Goal: Transaction & Acquisition: Obtain resource

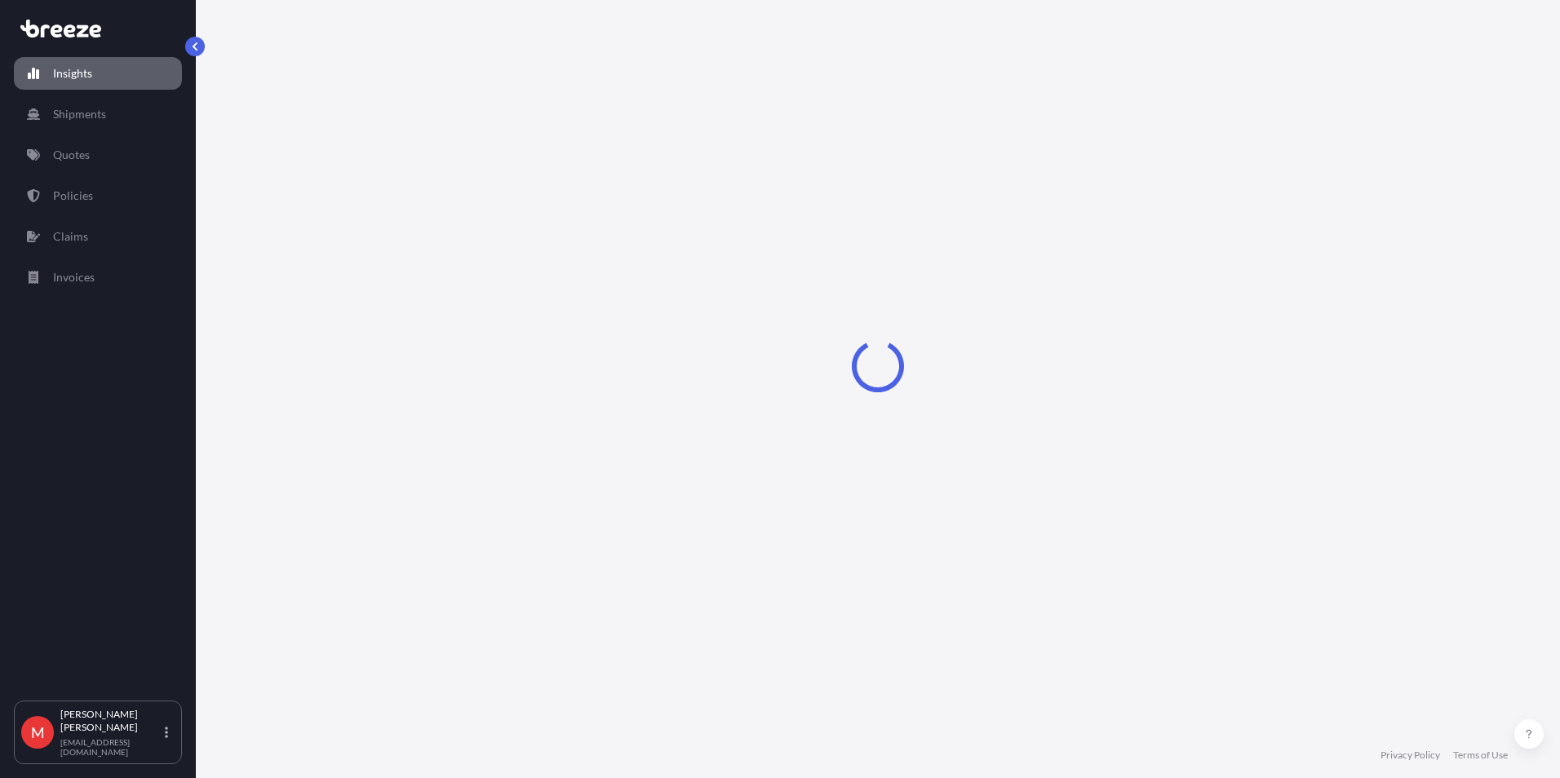
select select "2025"
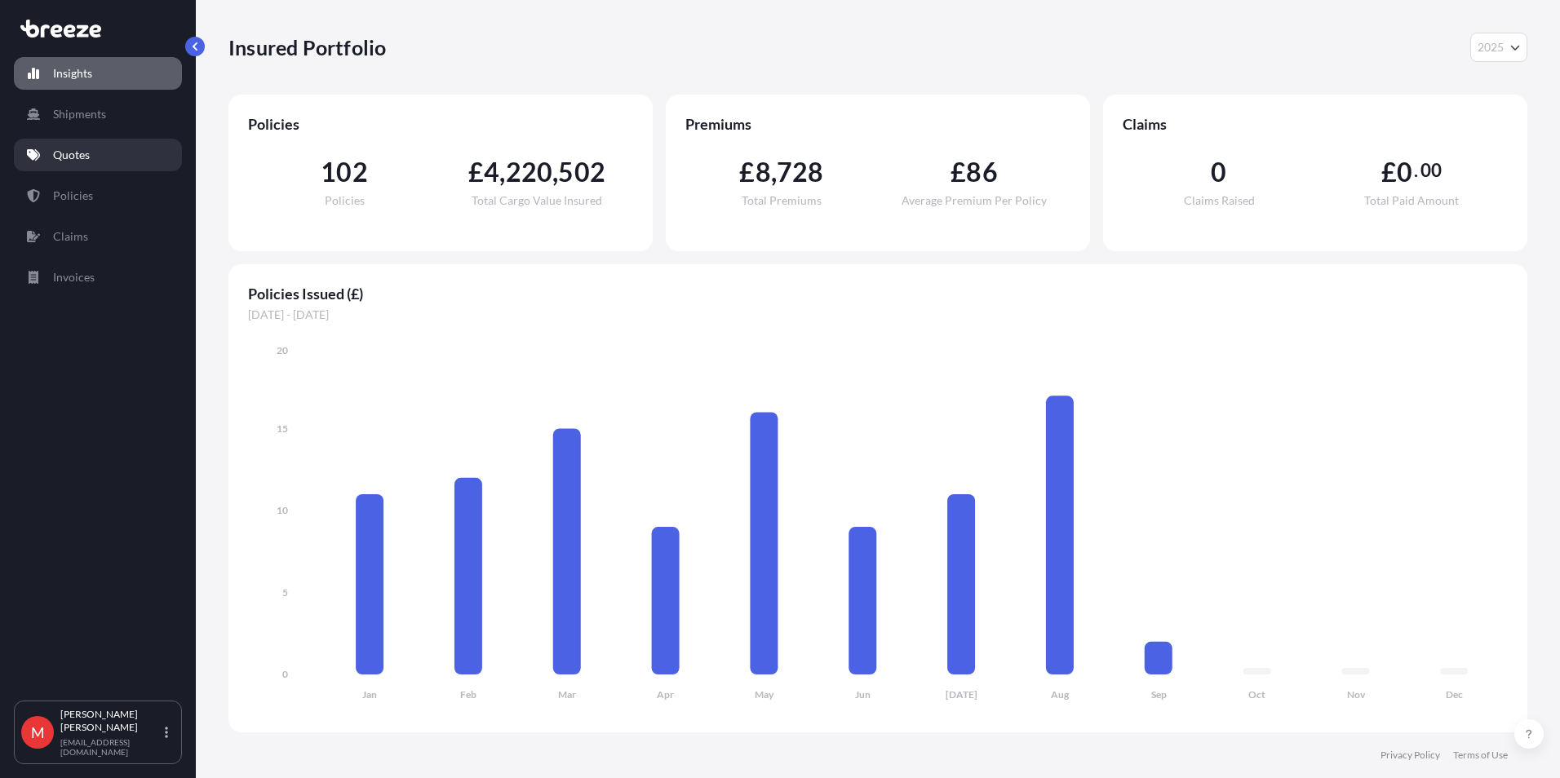
click at [104, 157] on link "Quotes" at bounding box center [98, 155] width 168 height 33
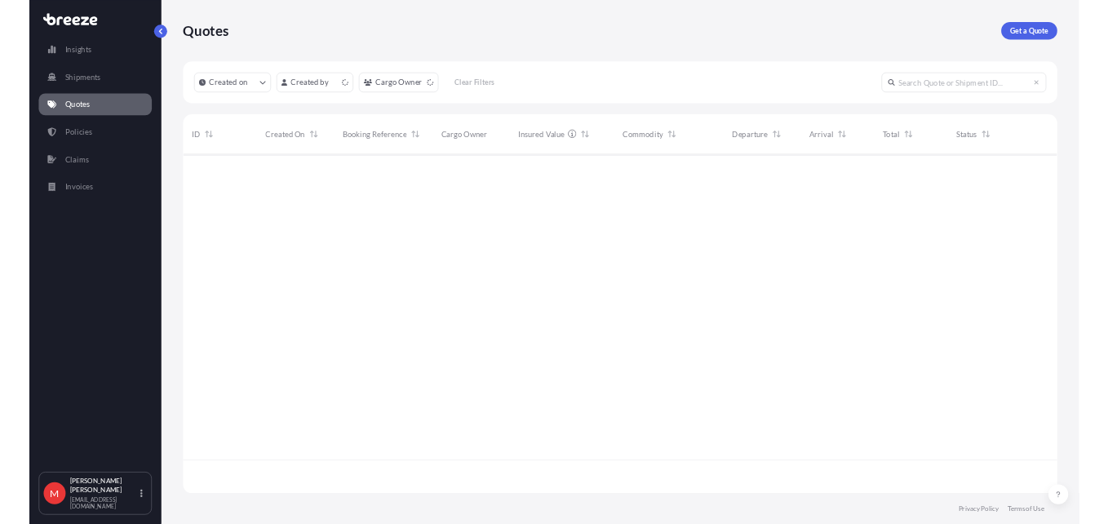
scroll to position [501, 1286]
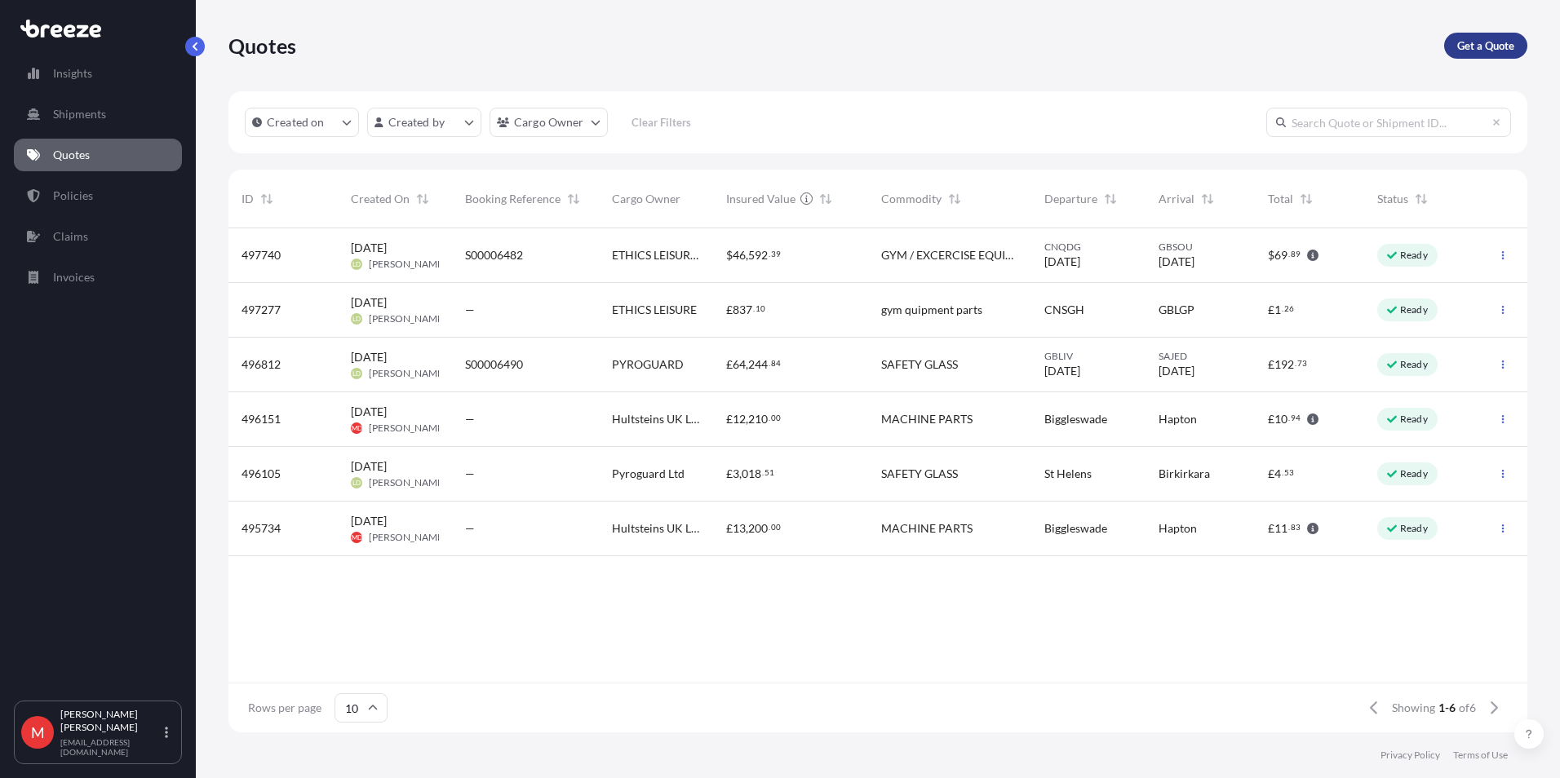
click at [1490, 45] on p "Get a Quote" at bounding box center [1485, 46] width 57 height 16
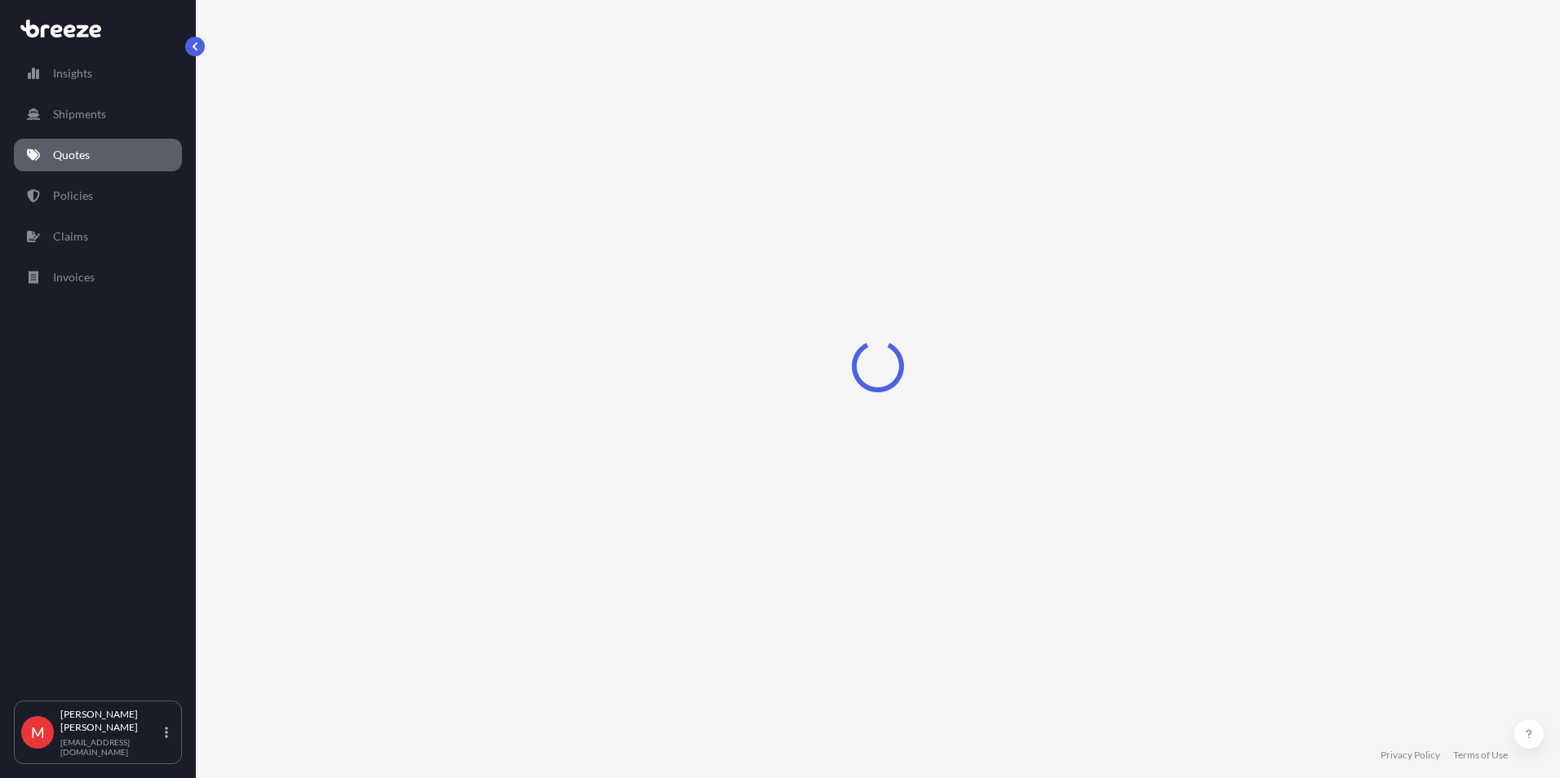
select select "Sea"
select select "1"
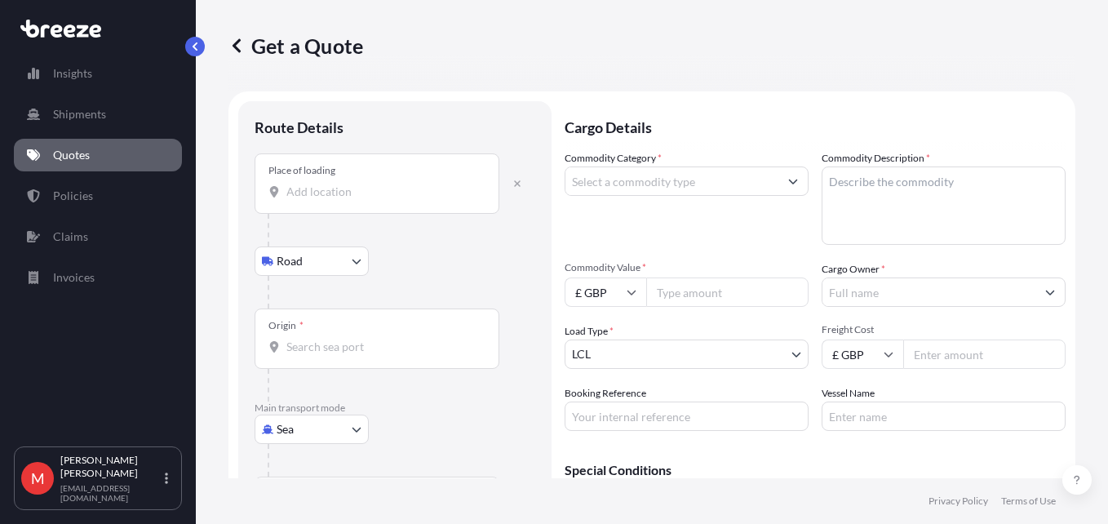
click at [336, 194] on input "Place of loading" at bounding box center [382, 192] width 193 height 16
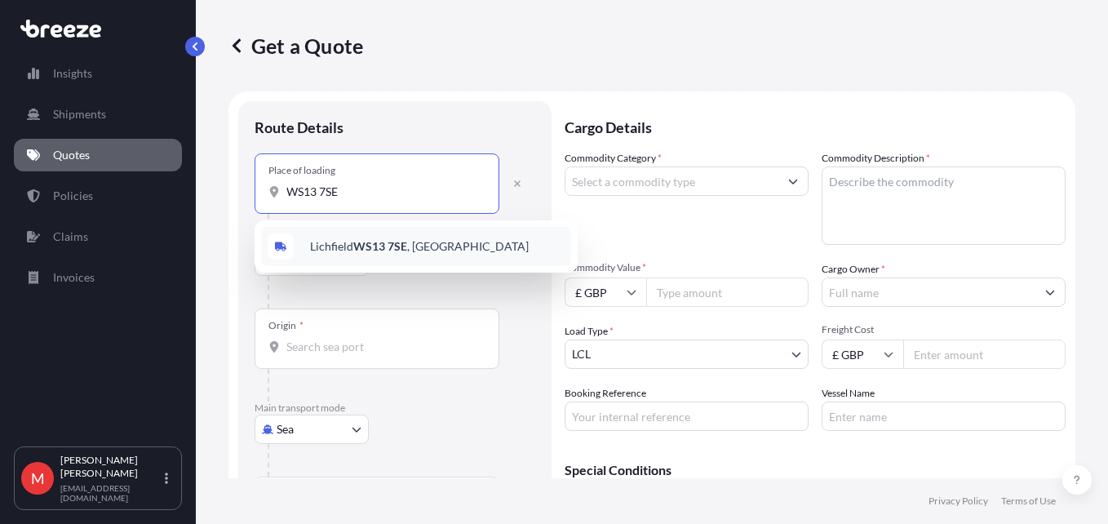
click at [343, 247] on span "[STREET_ADDRESS]" at bounding box center [419, 246] width 219 height 16
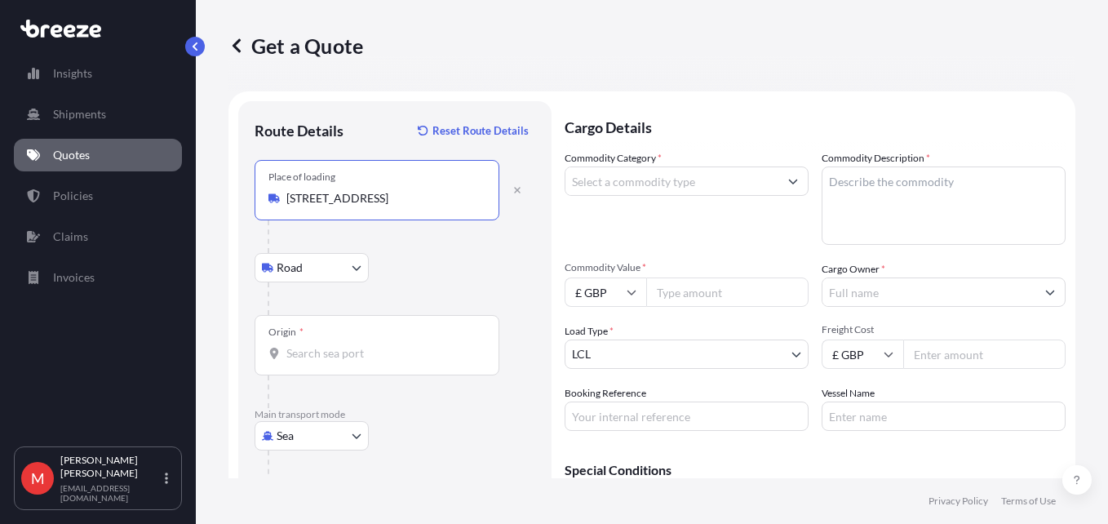
type input "[STREET_ADDRESS]"
click at [339, 346] on input "Origin *" at bounding box center [382, 353] width 193 height 16
click at [349, 352] on input "Origin * Please select an origin" at bounding box center [382, 353] width 193 height 16
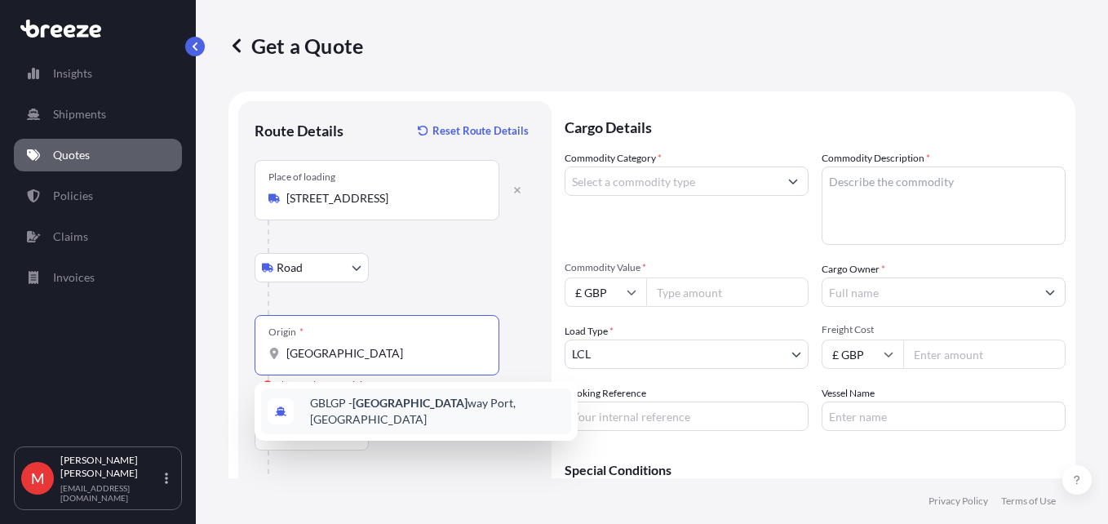
click at [361, 399] on div "GBLGP - [GEOGRAPHIC_DATA], [GEOGRAPHIC_DATA]" at bounding box center [416, 411] width 310 height 46
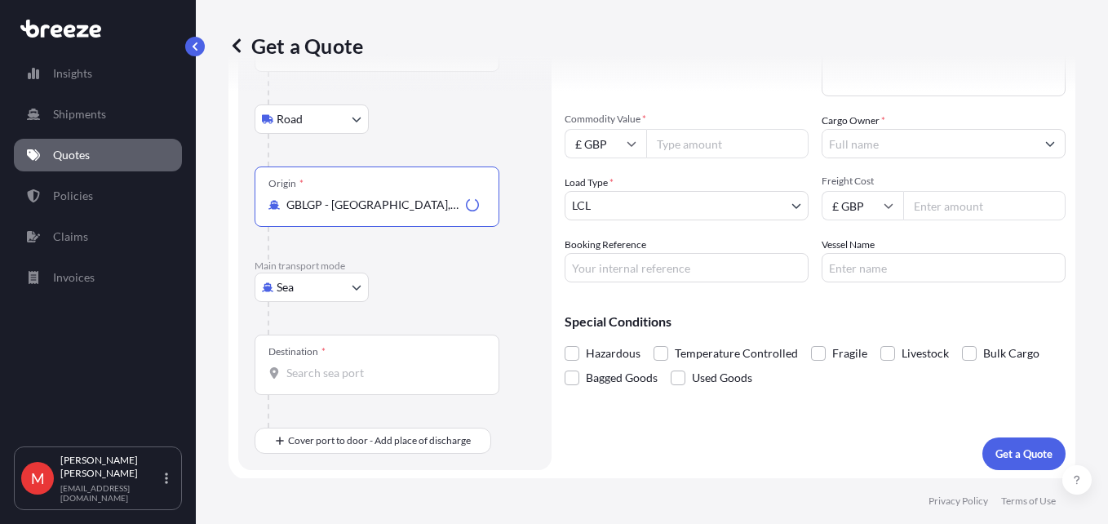
scroll to position [150, 0]
type input "GBLGP - [GEOGRAPHIC_DATA], [GEOGRAPHIC_DATA]"
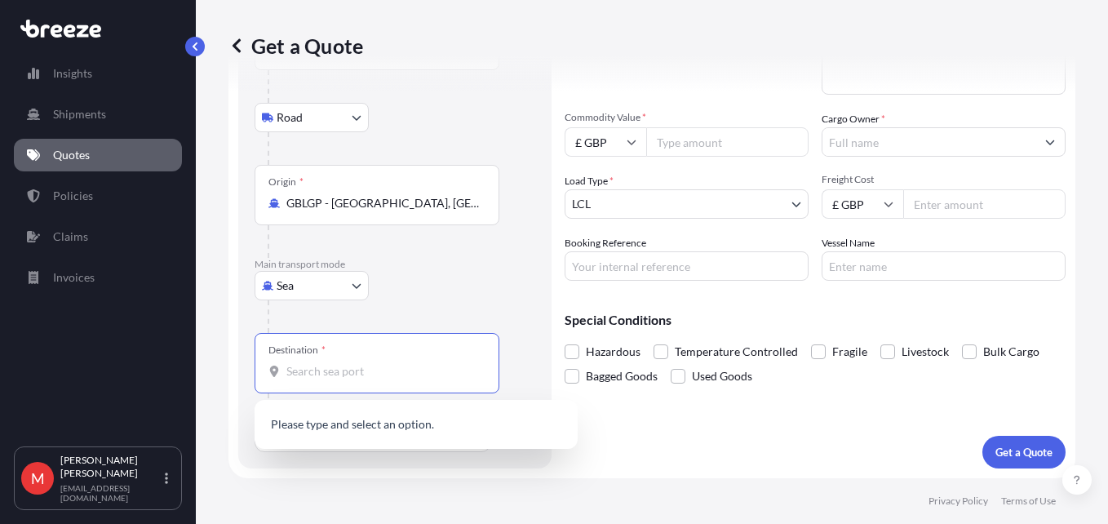
click at [355, 373] on input "Destination *" at bounding box center [382, 371] width 193 height 16
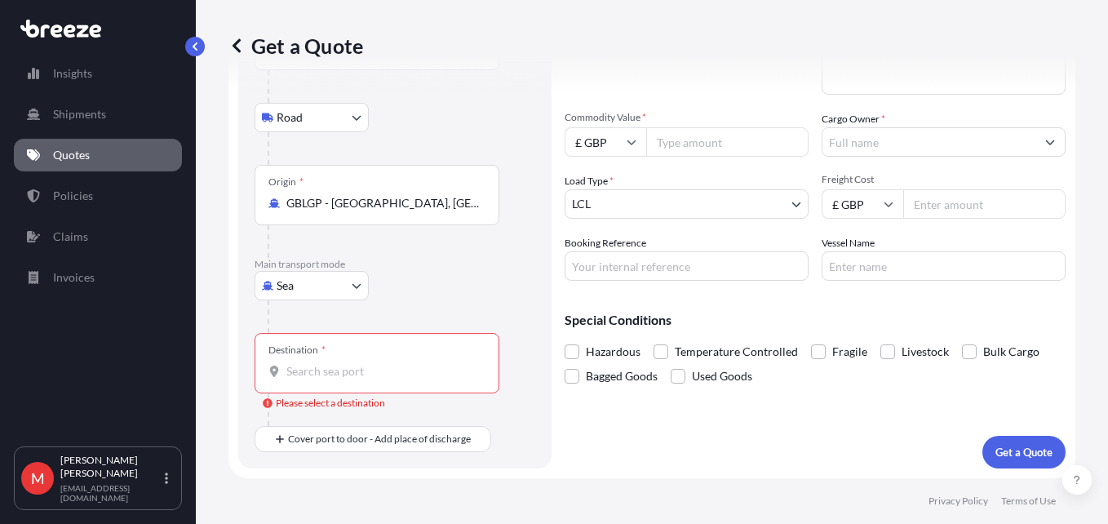
click at [317, 374] on input "Destination * Please select a destination" at bounding box center [382, 371] width 193 height 16
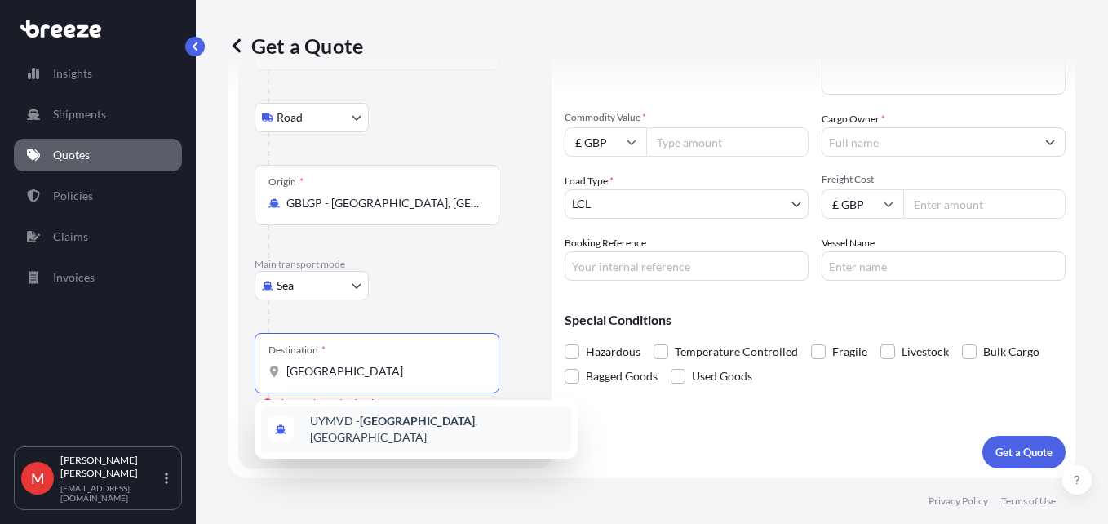
click at [369, 412] on div "UYMVD - [GEOGRAPHIC_DATA] , [GEOGRAPHIC_DATA]" at bounding box center [416, 429] width 310 height 46
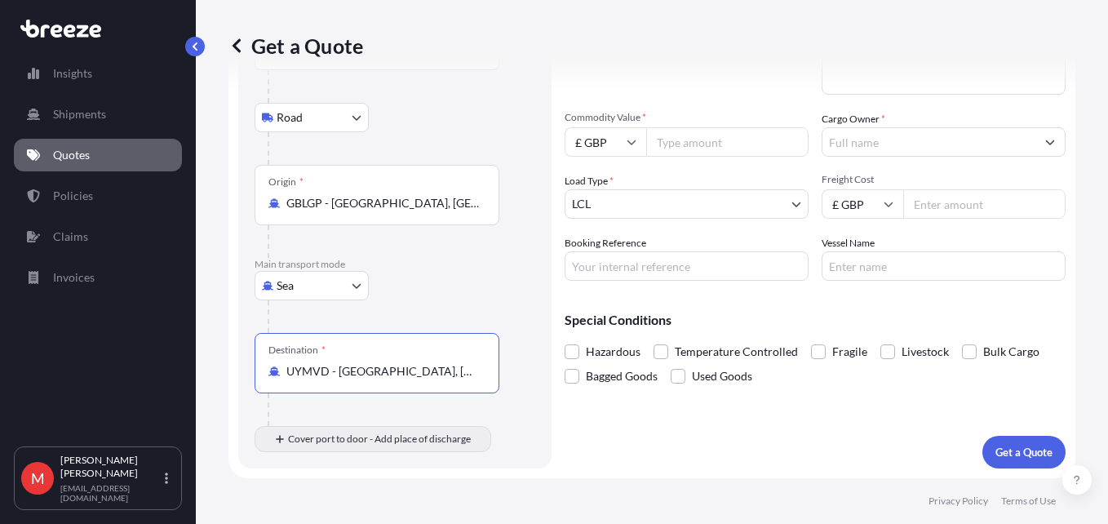
type input "UYMVD - [GEOGRAPHIC_DATA], [GEOGRAPHIC_DATA]"
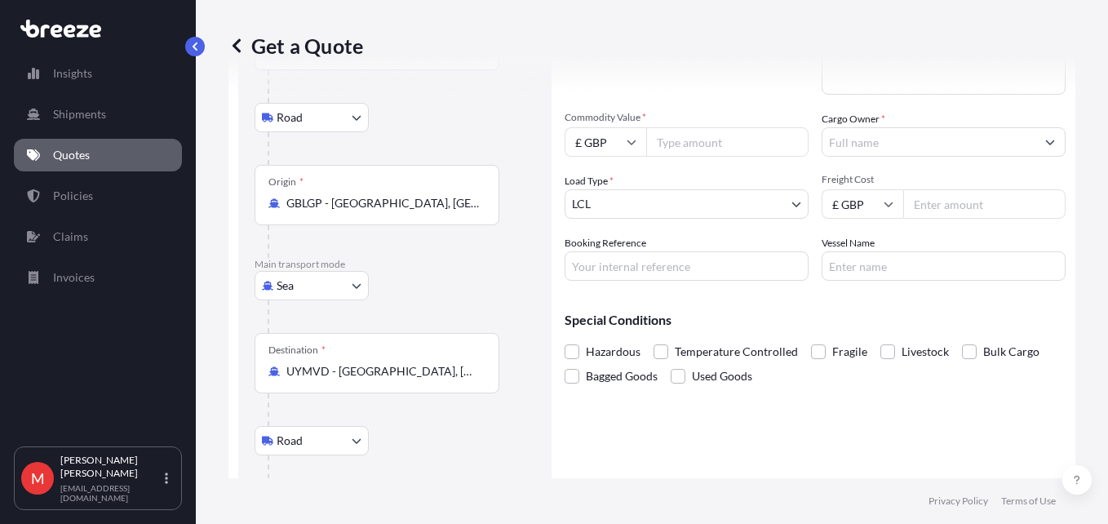
scroll to position [246, 0]
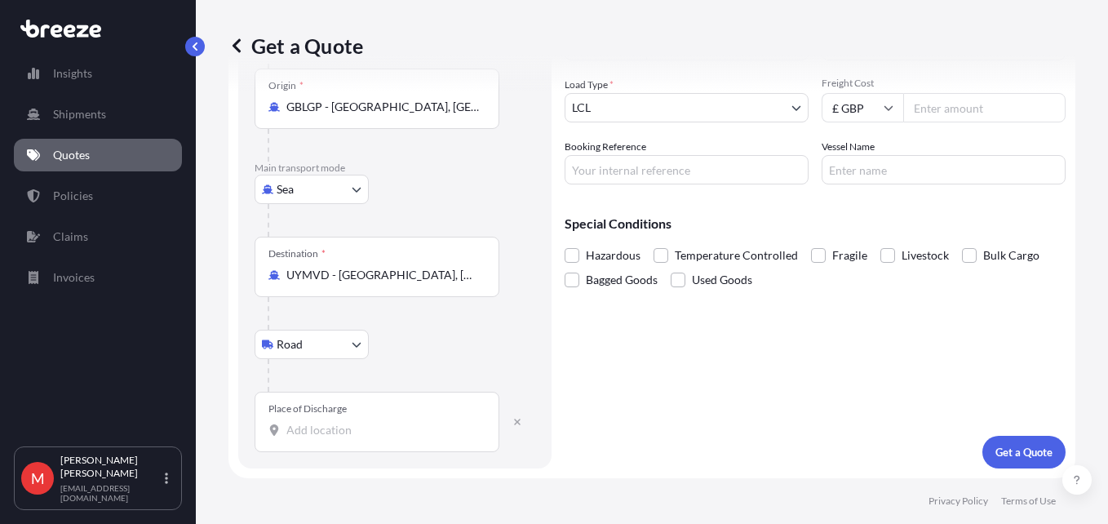
click at [323, 432] on input "Place of Discharge" at bounding box center [382, 430] width 193 height 16
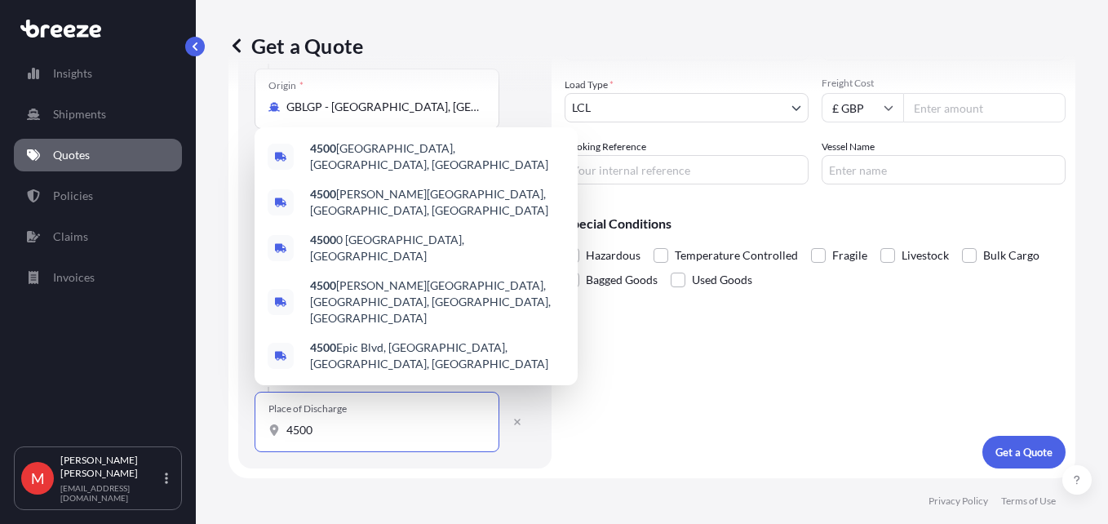
click at [323, 432] on input "4500" at bounding box center [382, 430] width 193 height 16
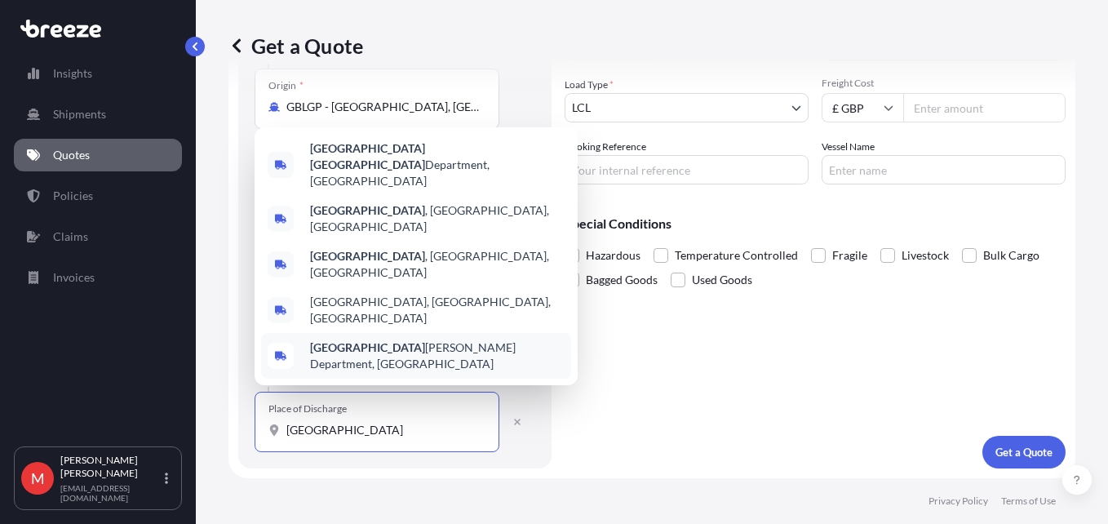
drag, startPoint x: 334, startPoint y: 429, endPoint x: 207, endPoint y: 427, distance: 126.4
click at [207, 427] on div "Get a Quote Route Details Reset Route Details Place of loading [GEOGRAPHIC_DATA…" at bounding box center [652, 239] width 912 height 478
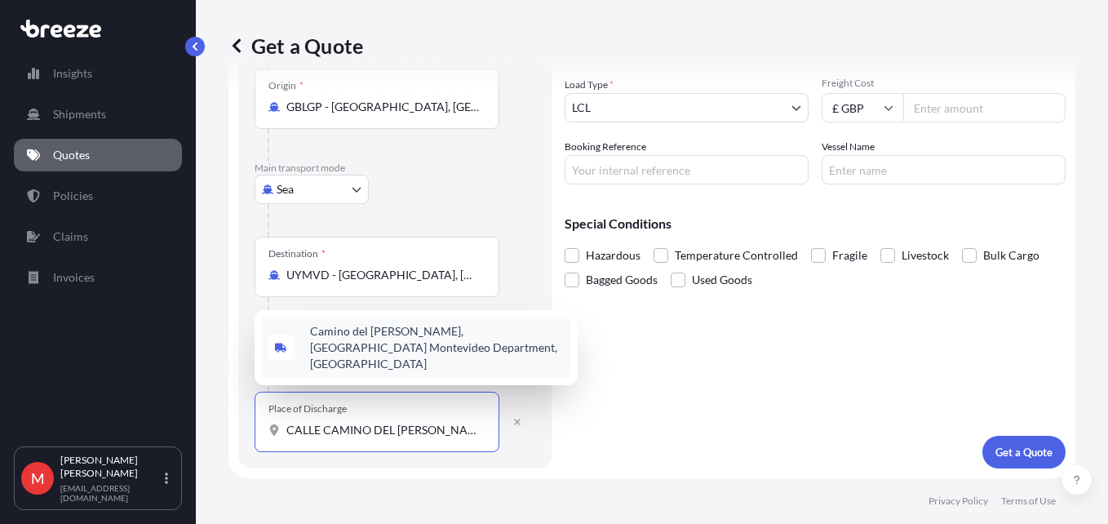
click at [528, 355] on span "Camino del [PERSON_NAME], [GEOGRAPHIC_DATA] Montevideo Department, [GEOGRAPHIC_…" at bounding box center [437, 347] width 255 height 49
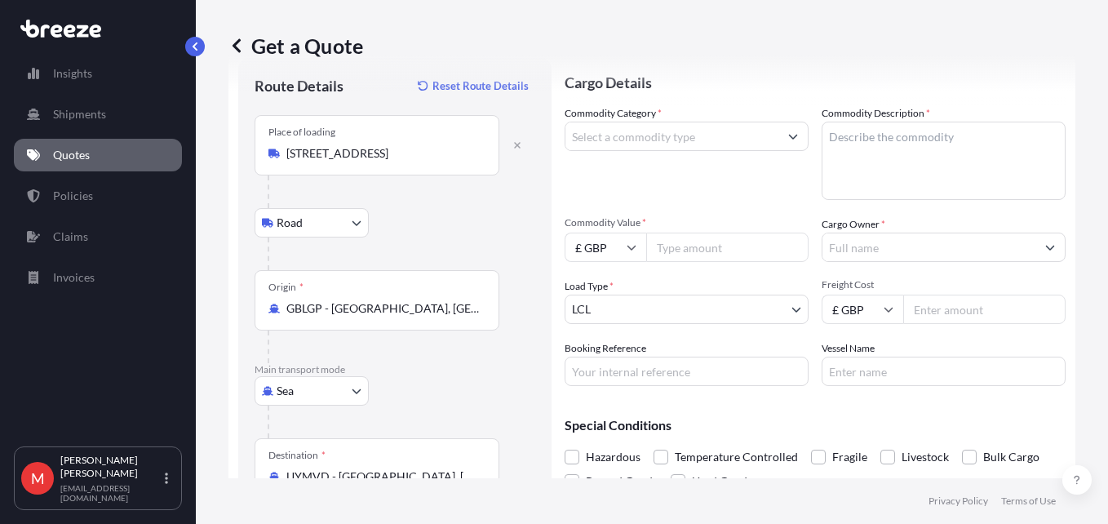
scroll to position [0, 0]
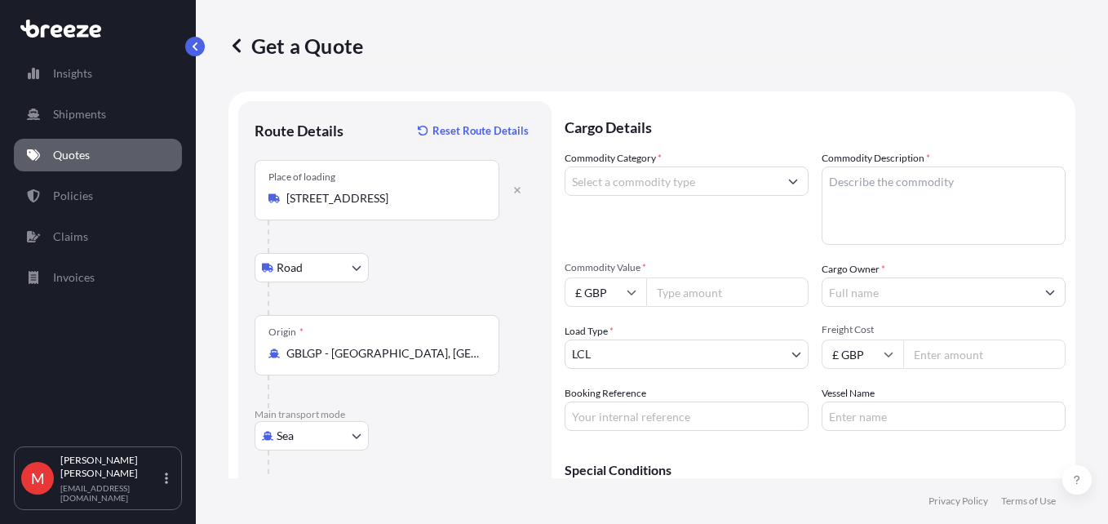
type input "Camino del [PERSON_NAME], [GEOGRAPHIC_DATA] Montevideo Department, [GEOGRAPHIC_…"
click at [645, 176] on input "Commodity Category *" at bounding box center [671, 180] width 213 height 29
click at [671, 180] on input "Commodity Category *" at bounding box center [671, 180] width 213 height 29
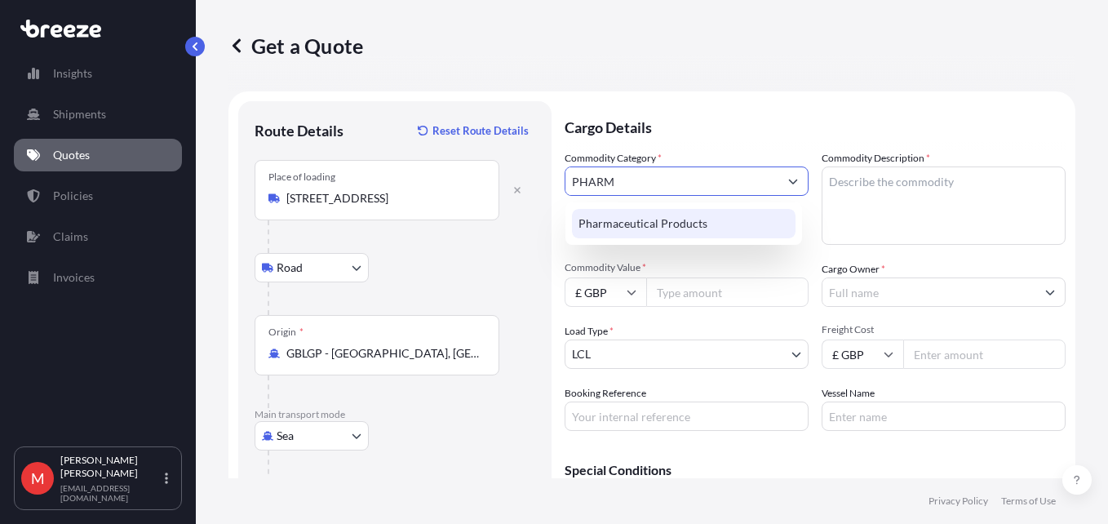
click at [662, 223] on div "Pharmaceutical Products" at bounding box center [684, 223] width 224 height 29
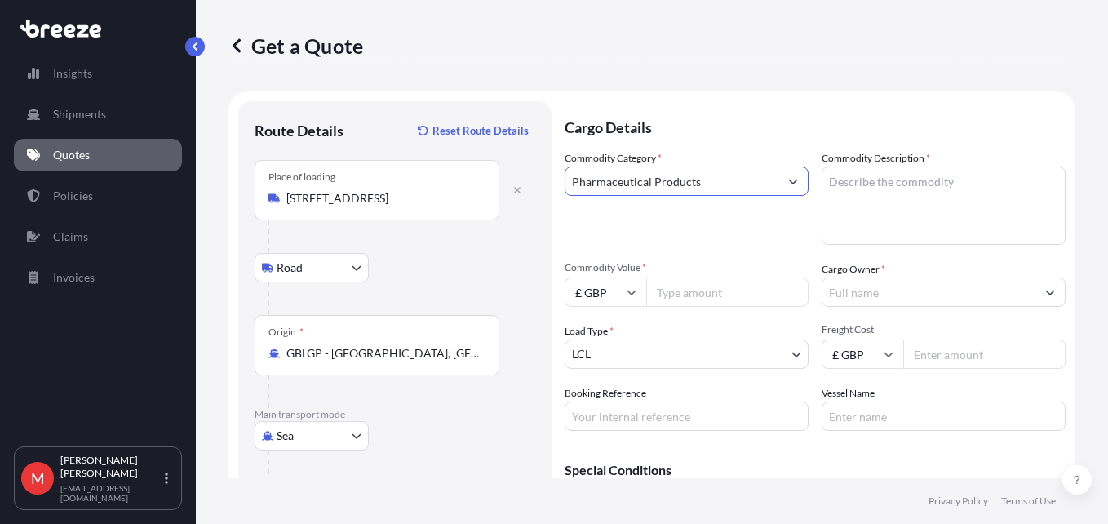
type input "Pharmaceutical Products"
click at [894, 180] on textarea "Commodity Description *" at bounding box center [943, 205] width 244 height 78
paste textarea "TURBOLYTE PLUS SPANISH 150GM(5.2OZ)"
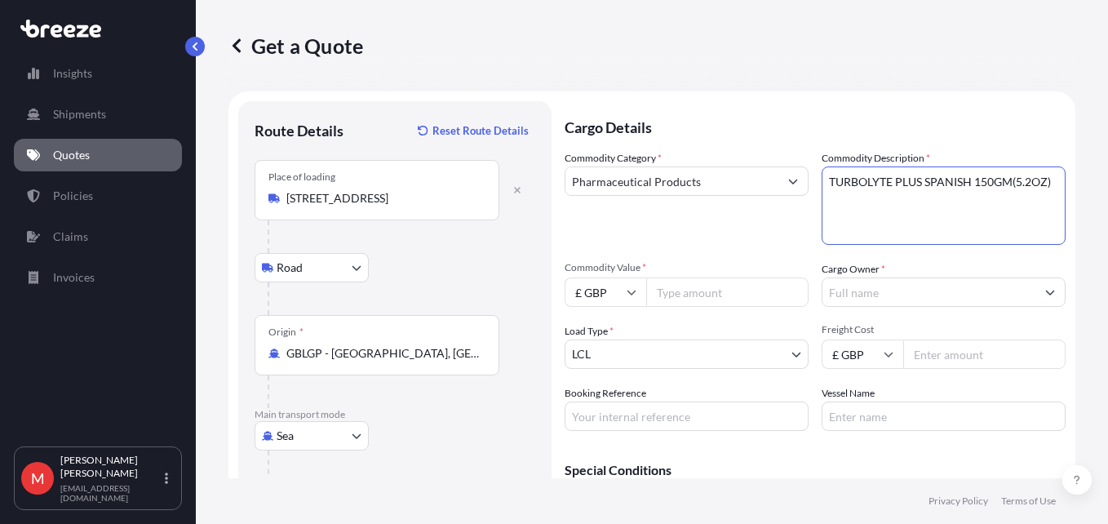
type textarea "TURBOLYTE PLUS SPANISH 150GM(5.2OZ)"
click at [712, 294] on input "Commodity Value *" at bounding box center [727, 291] width 162 height 29
click at [703, 278] on input "Commodity Value *" at bounding box center [727, 291] width 162 height 29
drag, startPoint x: 725, startPoint y: 273, endPoint x: 712, endPoint y: 286, distance: 18.5
click at [725, 273] on span "Commodity Value *" at bounding box center [686, 267] width 244 height 13
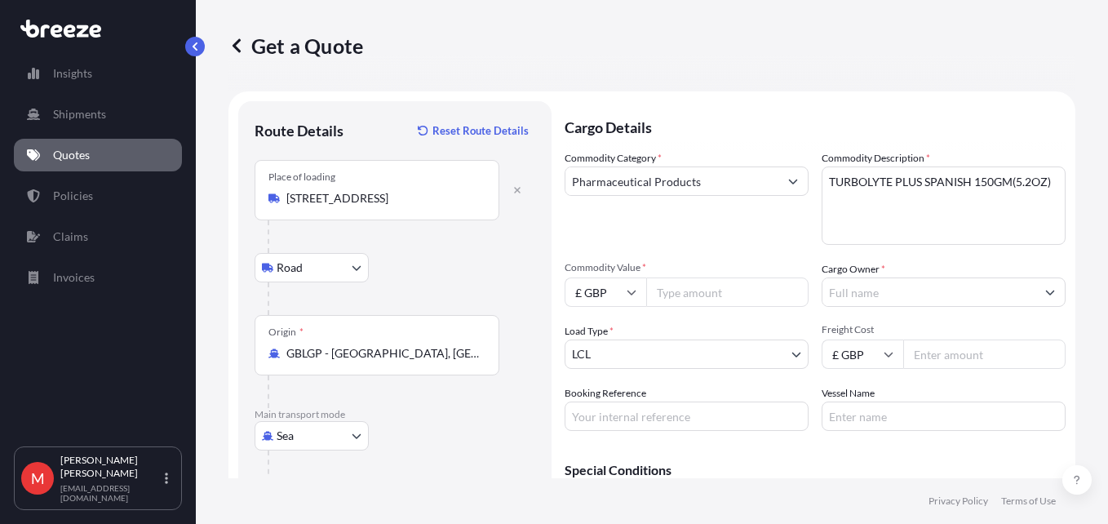
click at [725, 277] on input "Commodity Value *" at bounding box center [727, 291] width 162 height 29
click at [712, 286] on input "Commodity Value *" at bounding box center [727, 291] width 162 height 29
type input "6612.32"
click at [618, 292] on input "£ GBP" at bounding box center [605, 291] width 82 height 29
click at [604, 404] on div "$ USD" at bounding box center [605, 405] width 69 height 31
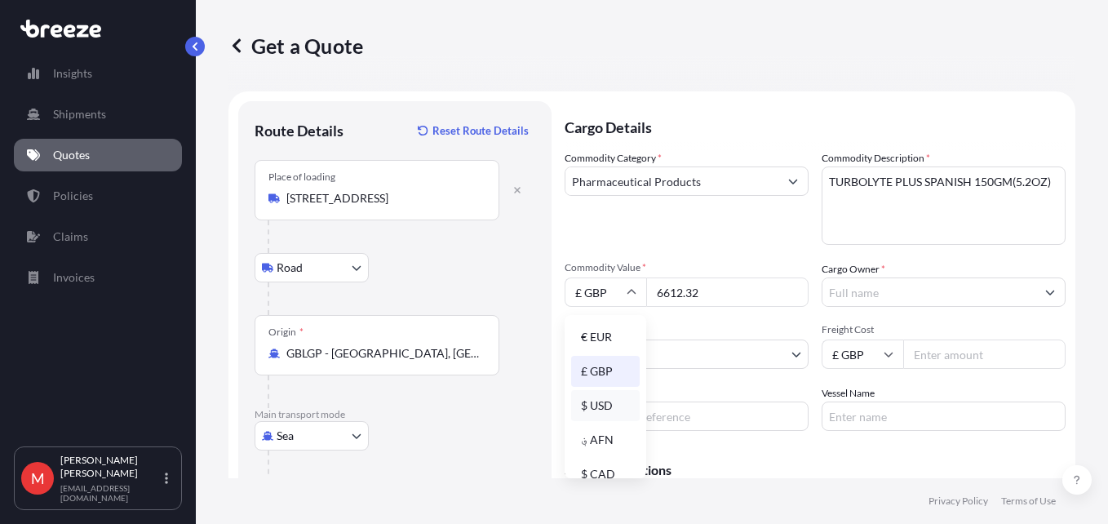
type input "$ USD"
click at [883, 287] on input "Cargo Owner *" at bounding box center [928, 291] width 213 height 29
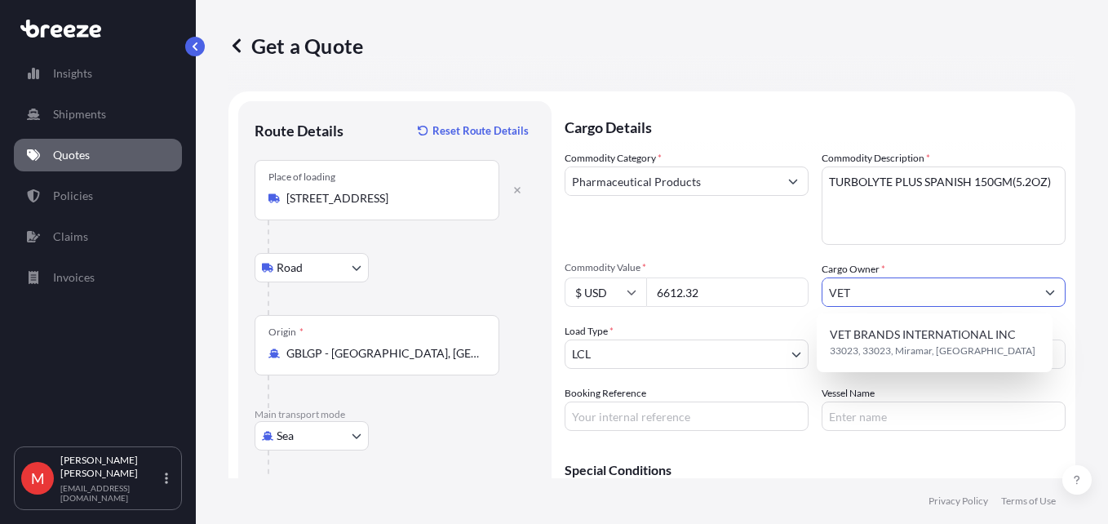
click at [839, 290] on input "VET" at bounding box center [928, 291] width 213 height 29
drag, startPoint x: 904, startPoint y: 296, endPoint x: 756, endPoint y: 290, distance: 147.8
click at [756, 290] on div "Commodity Category * Pharmaceutical Products Commodity Description * TURBOLYTE …" at bounding box center [814, 290] width 501 height 281
click at [889, 339] on span "Nettex ( A Trading Division of Rumenco Ltd )" at bounding box center [942, 334] width 224 height 16
type input "Nettex ( A Trading Division of Rumenco Ltd )"
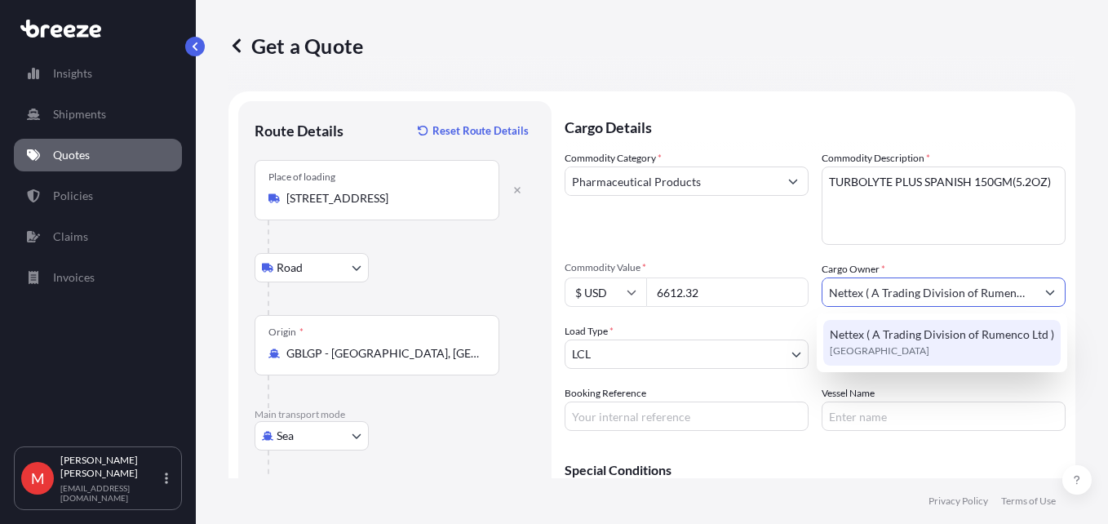
click at [651, 323] on div "Load Type * LCL" at bounding box center [686, 346] width 244 height 46
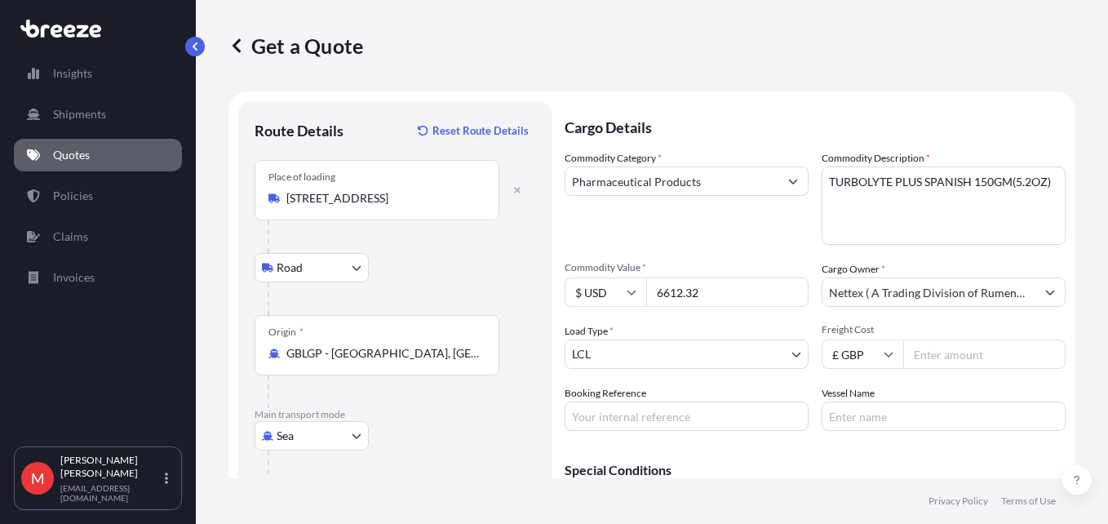
click at [955, 351] on input "Freight Cost" at bounding box center [984, 353] width 162 height 29
click at [929, 347] on input "Freight Cost" at bounding box center [984, 353] width 162 height 29
type input "844"
click at [858, 352] on input "£ GBP" at bounding box center [862, 353] width 82 height 29
click at [846, 459] on div "$ USD" at bounding box center [856, 467] width 69 height 31
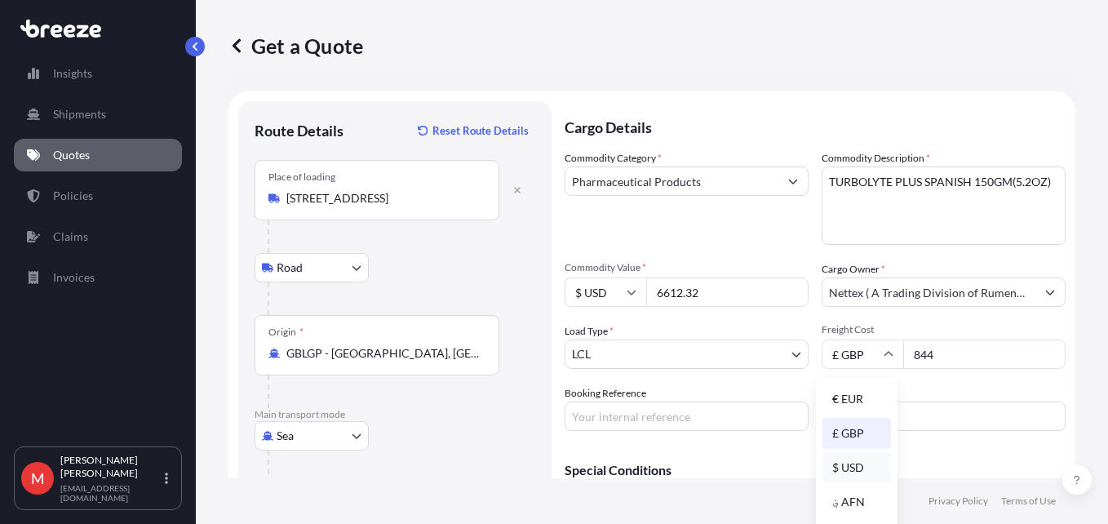
type input "$ USD"
click at [687, 423] on input "Booking Reference" at bounding box center [686, 415] width 244 height 29
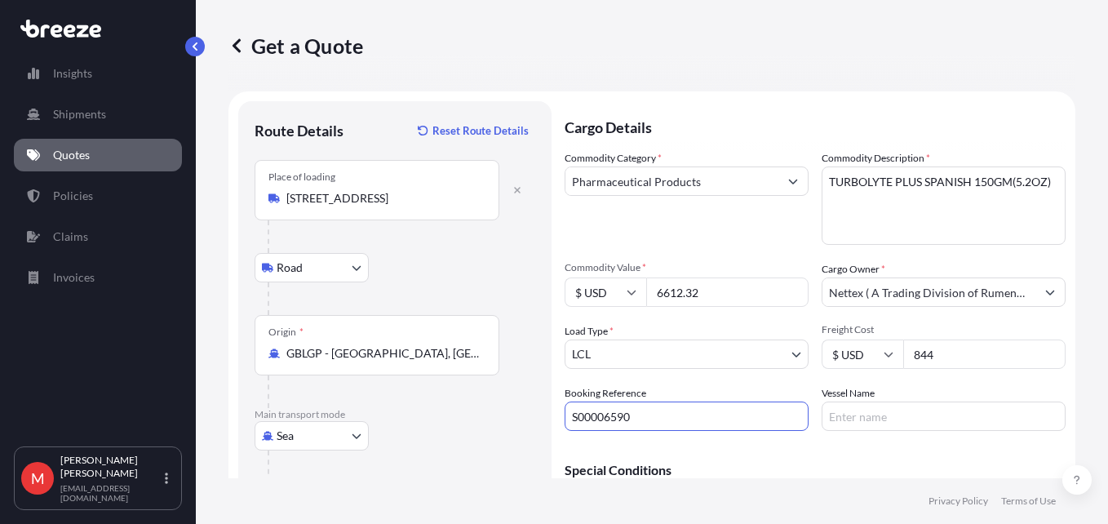
type input "S00006590"
paste input "NYK [PERSON_NAME]"
type input "NYK [PERSON_NAME]"
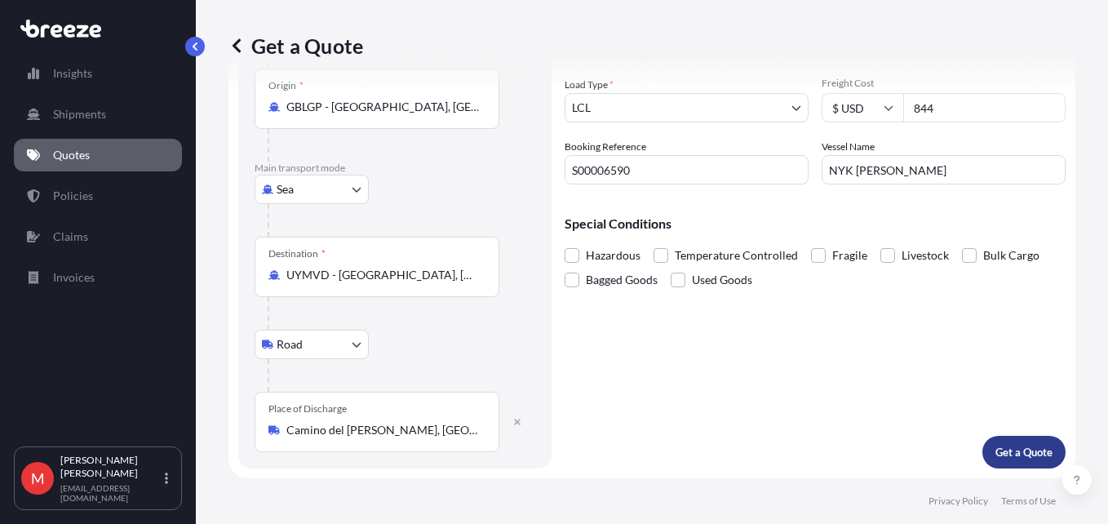
click at [1016, 457] on p "Get a Quote" at bounding box center [1023, 452] width 57 height 16
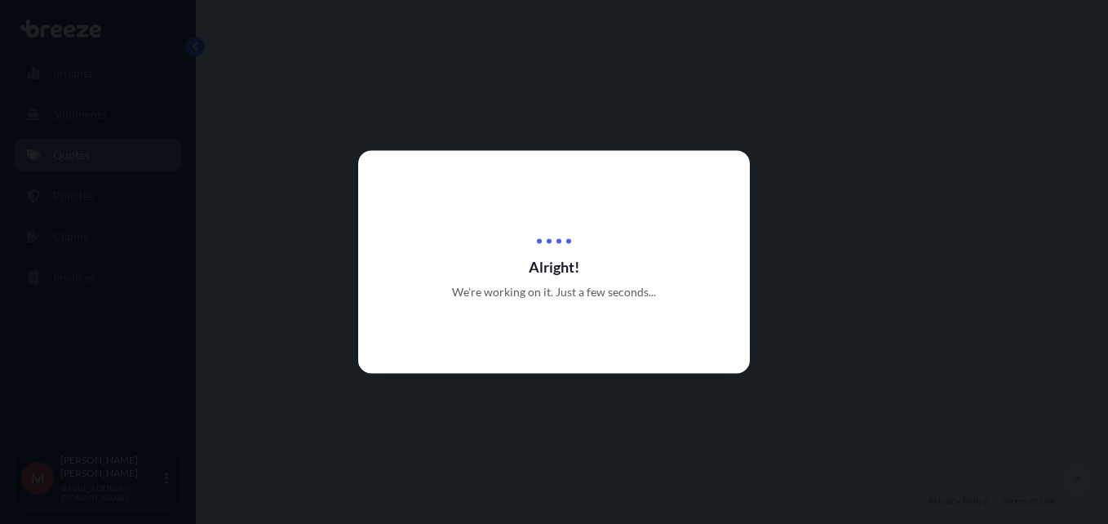
select select "Road"
select select "Sea"
select select "Road"
select select "1"
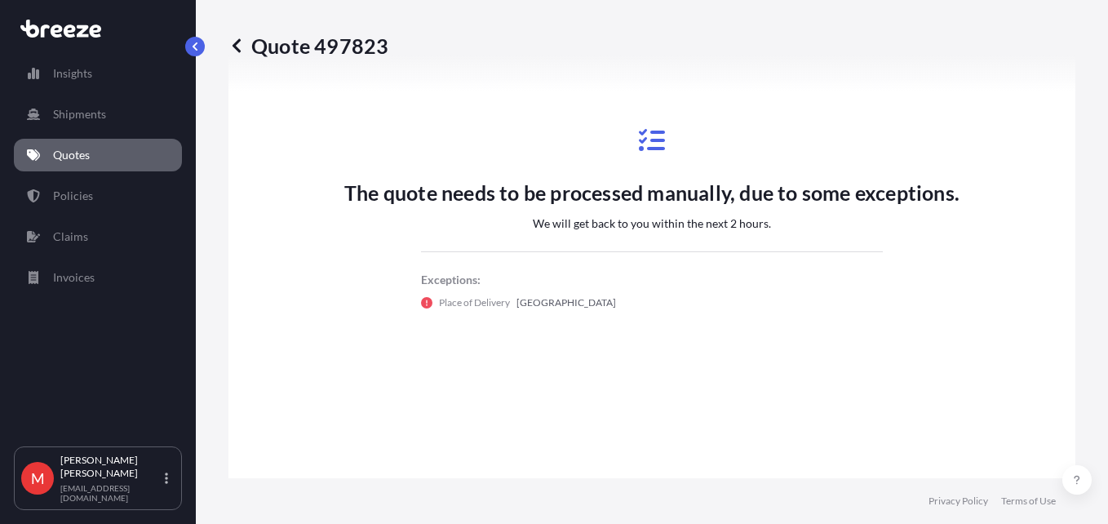
scroll to position [979, 0]
